Goal: Transaction & Acquisition: Purchase product/service

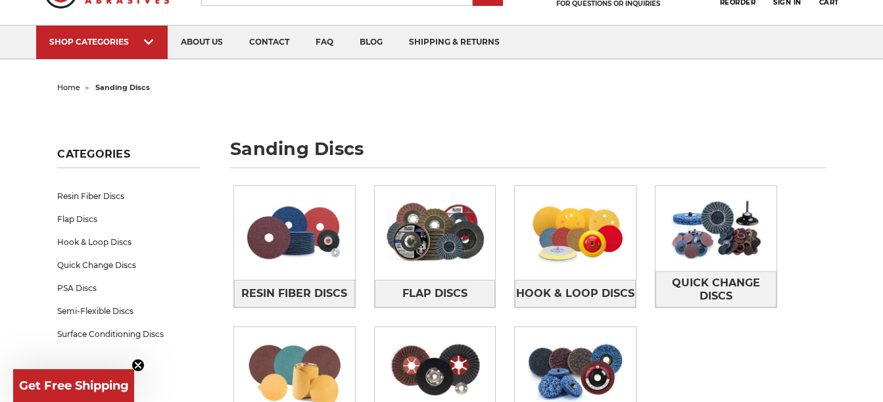
scroll to position [132, 0]
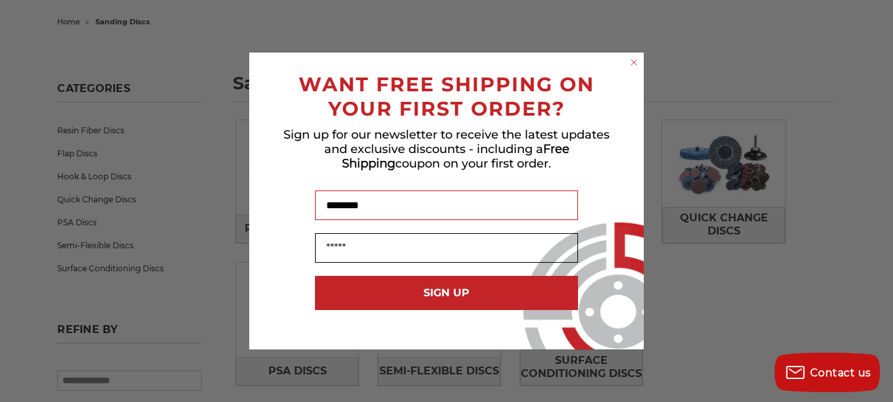
type input "********"
click at [332, 246] on input "Email" at bounding box center [446, 248] width 263 height 30
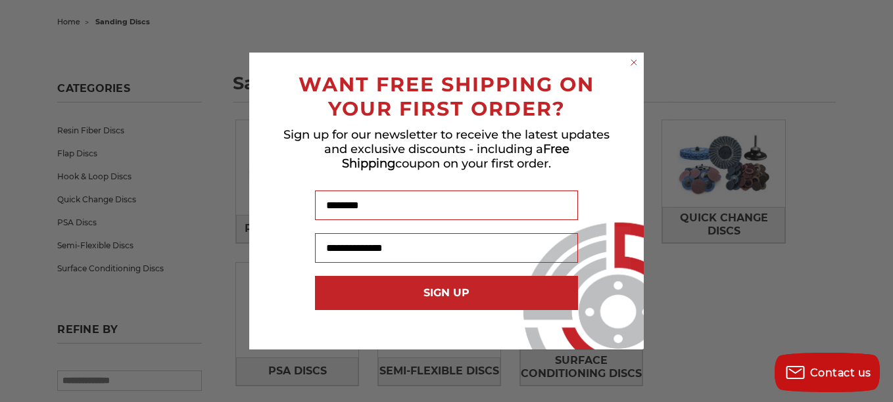
type input "**********"
click at [440, 286] on button "SIGN UP" at bounding box center [446, 293] width 263 height 34
click at [440, 286] on div "SIGN UP" at bounding box center [446, 303] width 368 height 67
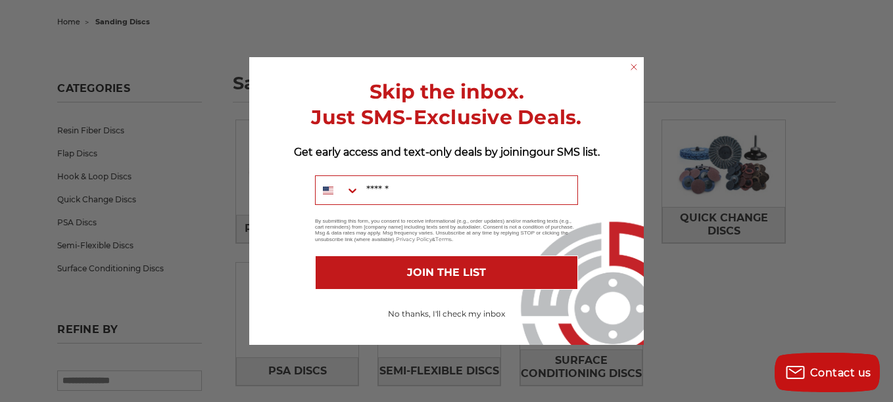
click at [665, 73] on div "Close dialog Skip the inbox. Just SMS-Exclusive Deals. Get early access and tex…" at bounding box center [446, 201] width 893 height 402
click at [633, 62] on circle "Close dialog" at bounding box center [634, 66] width 12 height 12
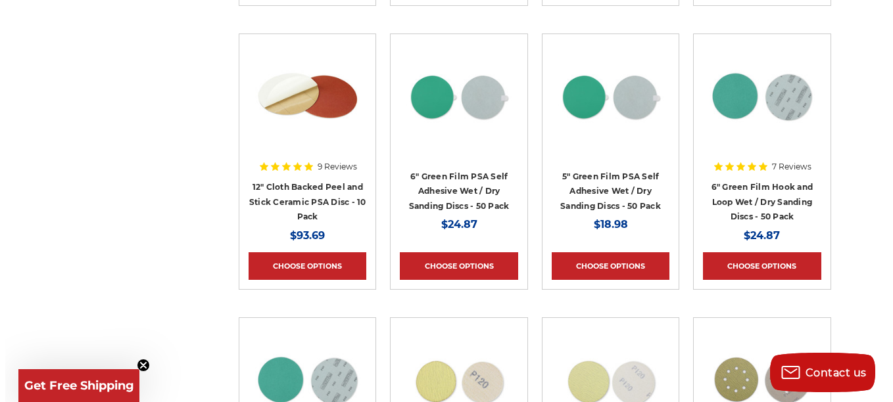
scroll to position [6512, 0]
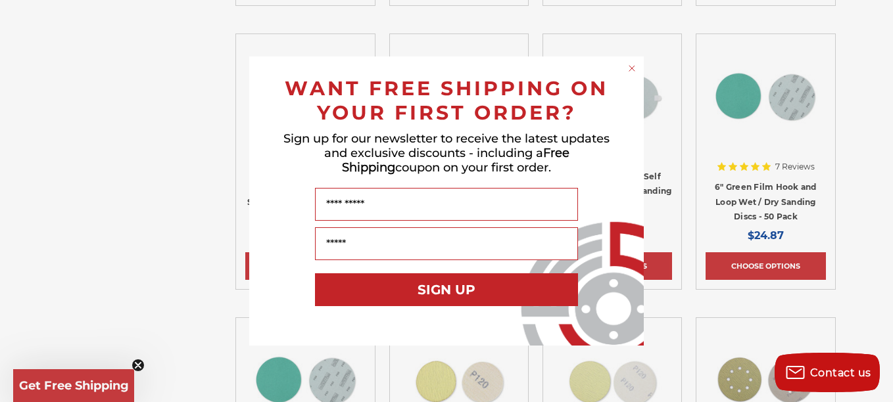
click at [636, 64] on circle "Close dialog" at bounding box center [632, 68] width 12 height 12
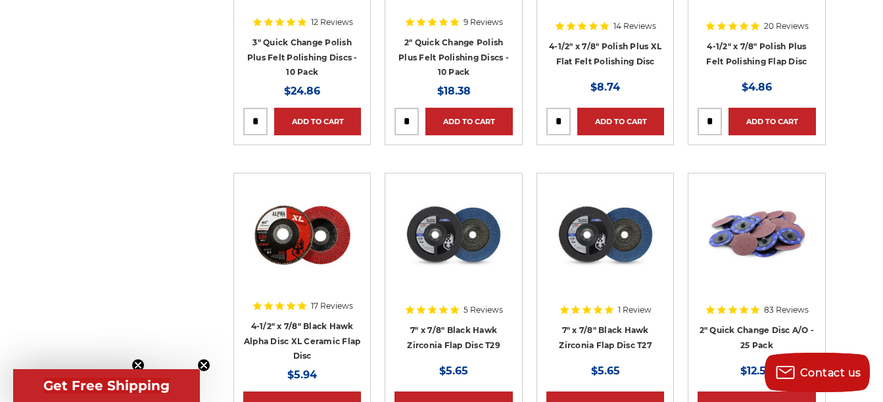
scroll to position [3617, 0]
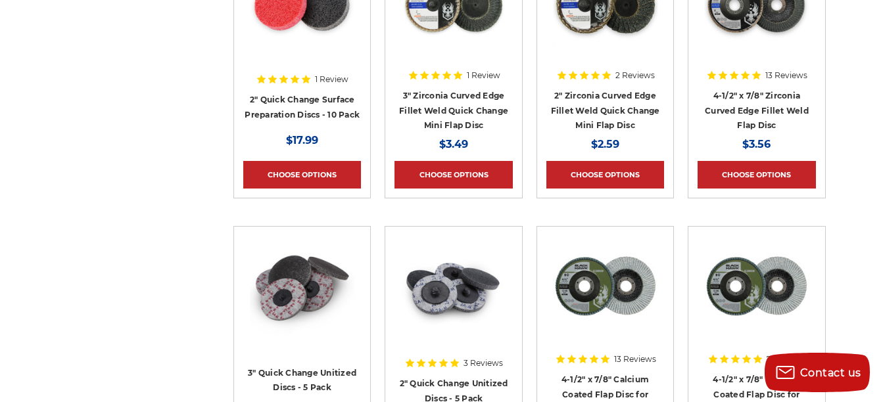
scroll to position [3222, 0]
